Goal: Transaction & Acquisition: Purchase product/service

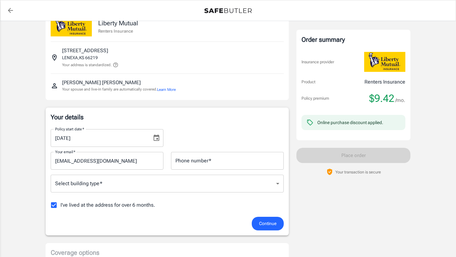
scroll to position [15, 0]
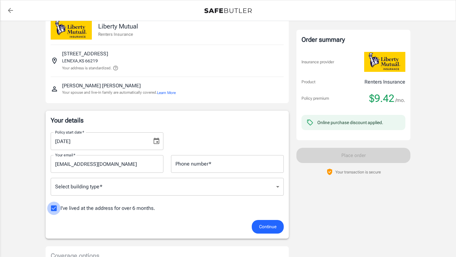
click at [55, 209] on input "I've lived at the address for over 6 months." at bounding box center [53, 208] width 13 height 13
checkbox input "false"
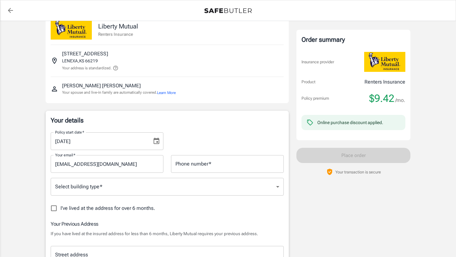
click at [157, 144] on icon "Choose date, selected date is Sep 16, 2025" at bounding box center [157, 141] width 8 height 8
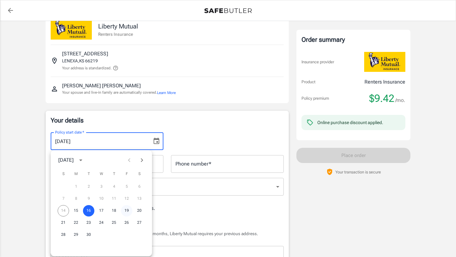
click at [129, 209] on button "19" at bounding box center [126, 210] width 11 height 11
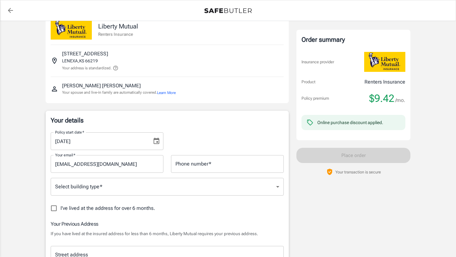
type input "[DATE]"
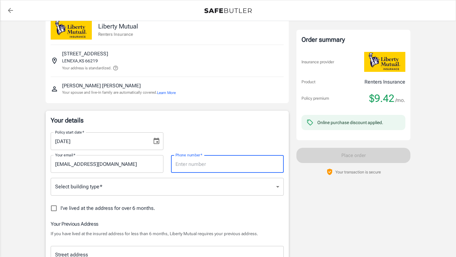
click at [187, 167] on input "Phone number   *" at bounding box center [227, 164] width 113 height 18
type input "3145502526"
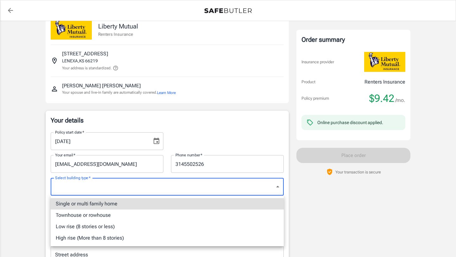
click at [151, 227] on li "Low rise (8 stories or less)" at bounding box center [167, 226] width 233 height 11
type input "lowrise"
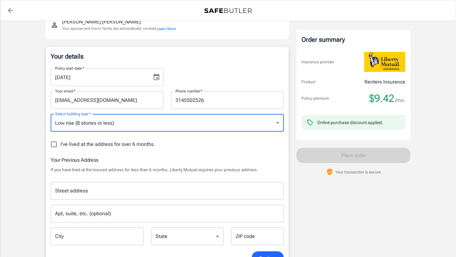
scroll to position [83, 0]
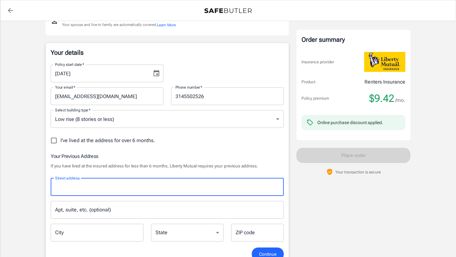
click at [171, 189] on input "Street address" at bounding box center [167, 187] width 227 height 12
type input "[STREET_ADDRESS]"
type input "#3208"
type input "[GEOGRAPHIC_DATA]"
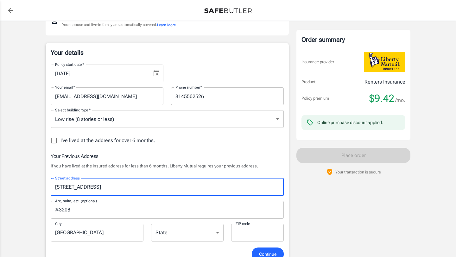
type input "66226"
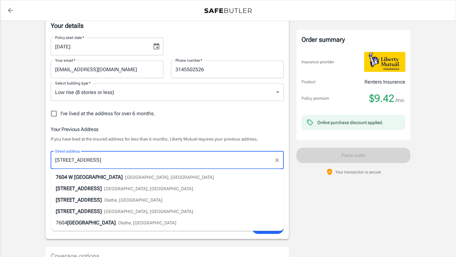
scroll to position [136, 0]
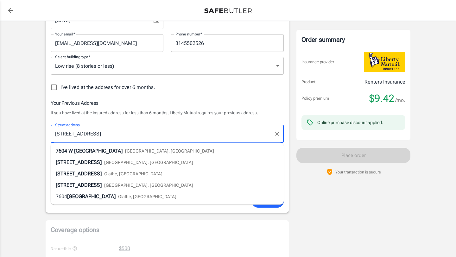
click at [337, 211] on div "Order summary Insurance provider Product Renters Insurance Policy premium $9.42…" at bounding box center [353, 198] width 114 height 613
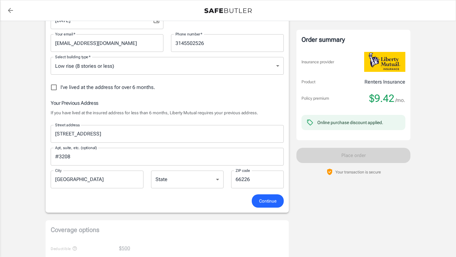
click at [205, 177] on select "[US_STATE] [US_STATE] [US_STATE] [US_STATE] [US_STATE] [US_STATE] [US_STATE] [U…" at bounding box center [187, 180] width 72 height 18
select select "KS"
click at [269, 203] on span "Continue" at bounding box center [267, 201] width 17 height 8
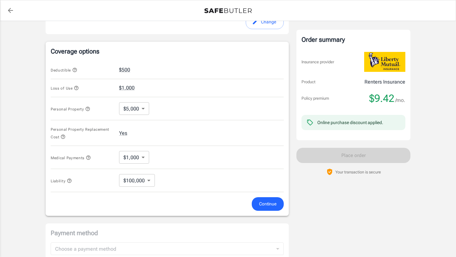
scroll to position [244, 0]
click at [147, 181] on body "Policy premium $ 9.42 /mo Liberty Mutual Renters Insurance [STREET_ADDRESS] You…" at bounding box center [228, 67] width 456 height 622
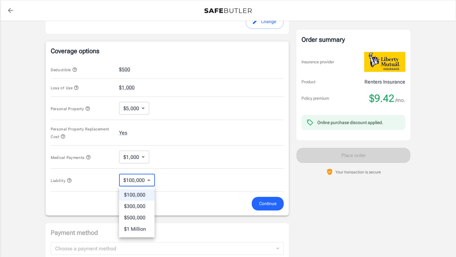
click at [142, 219] on li "$500,000" at bounding box center [136, 217] width 35 height 11
type input "500000"
click at [69, 179] on icon "button" at bounding box center [69, 180] width 5 height 5
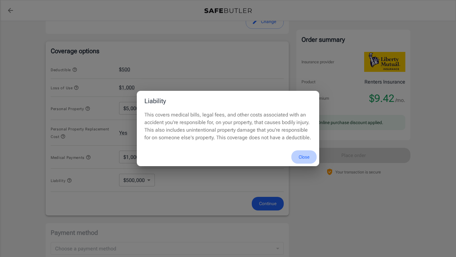
click at [307, 156] on button "Close" at bounding box center [303, 157] width 25 height 14
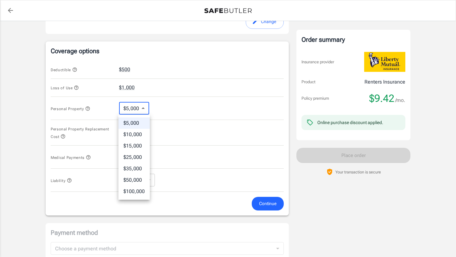
click at [141, 108] on body "Policy premium $ 9.42 /mo Liberty Mutual Renters Insurance [STREET_ADDRESS] You…" at bounding box center [228, 67] width 456 height 622
click at [141, 108] on div at bounding box center [228, 128] width 456 height 257
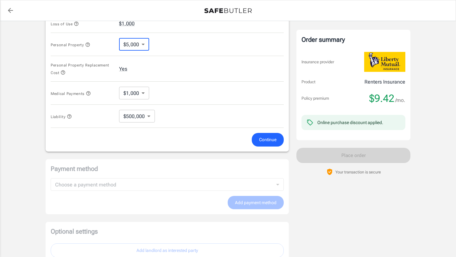
scroll to position [321, 0]
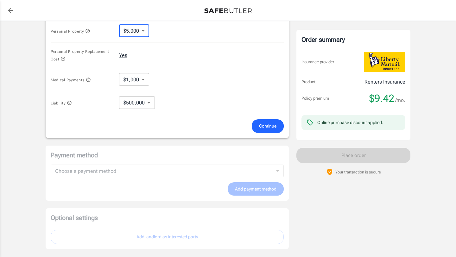
click at [268, 125] on span "Continue" at bounding box center [267, 126] width 17 height 8
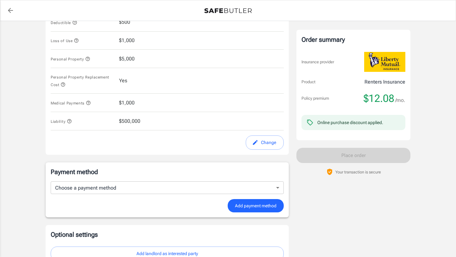
scroll to position [293, 0]
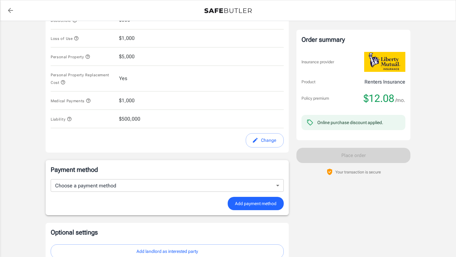
click at [256, 187] on body "Policy premium $ 12.08 /mo Liberty Mutual Renters Insurance [STREET_ADDRESS] Yo…" at bounding box center [228, 11] width 456 height 609
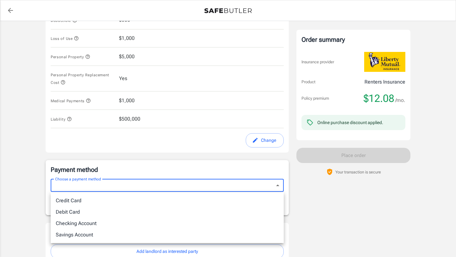
click at [160, 214] on li "Debit Card" at bounding box center [167, 211] width 233 height 11
type input "debit"
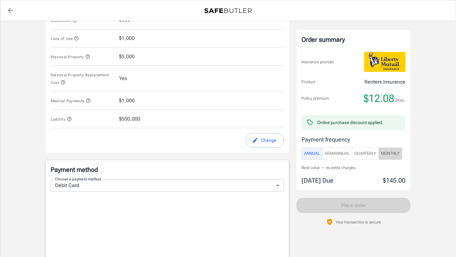
click at [396, 153] on span "Monthly" at bounding box center [390, 153] width 19 height 7
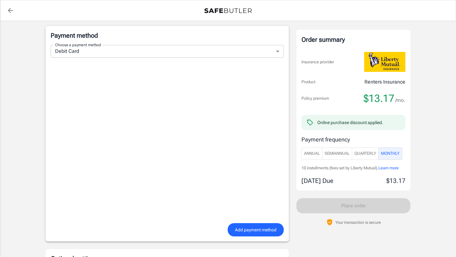
scroll to position [477, 0]
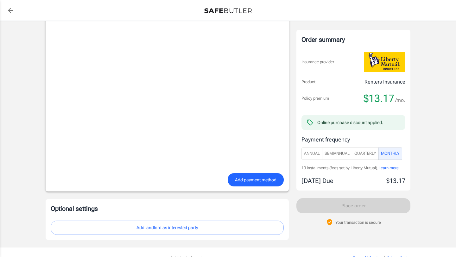
click at [262, 178] on span "Add payment method" at bounding box center [255, 180] width 41 height 8
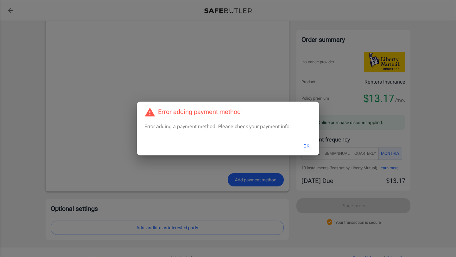
click at [232, 75] on div "Error adding payment method Error adding a payment method. Please check your pa…" at bounding box center [228, 128] width 456 height 257
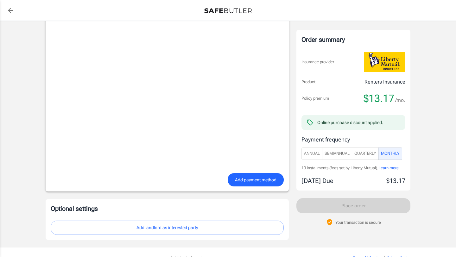
click at [257, 180] on span "Add payment method" at bounding box center [255, 180] width 41 height 8
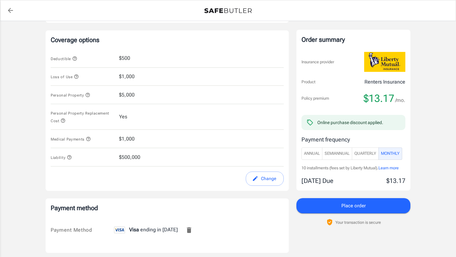
scroll to position [261, 0]
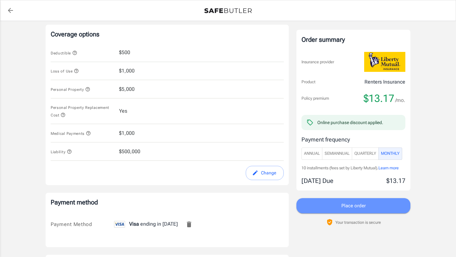
click at [372, 207] on button "Place order" at bounding box center [353, 205] width 114 height 15
